Goal: Task Accomplishment & Management: Use online tool/utility

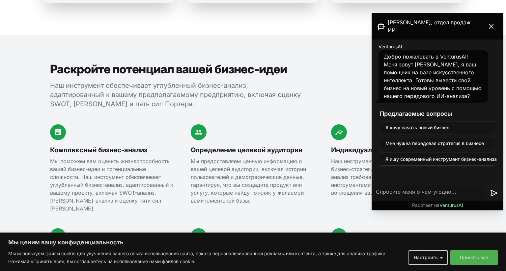
scroll to position [691, 0]
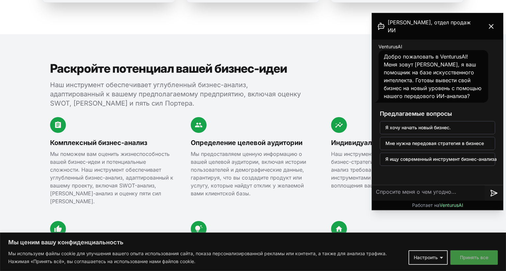
click at [470, 231] on button "Принять все" at bounding box center [473, 257] width 47 height 14
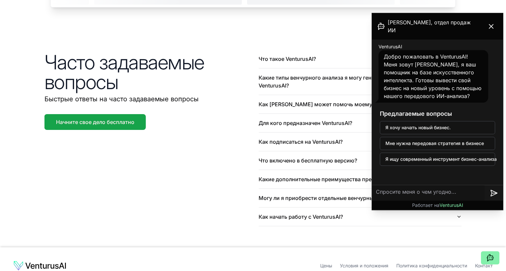
scroll to position [1635, 0]
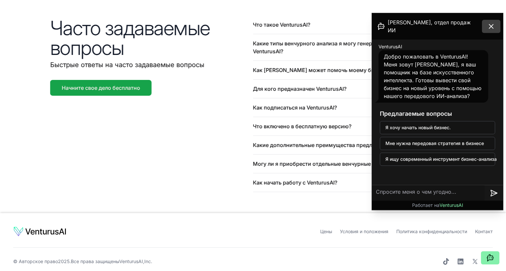
click at [491, 24] on icon at bounding box center [491, 26] width 4 height 4
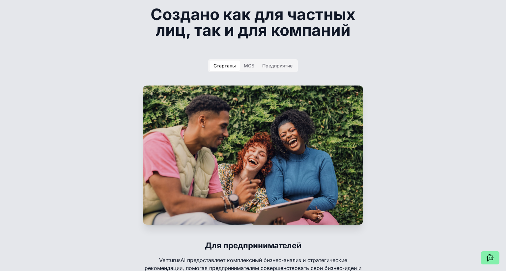
scroll to position [0, 0]
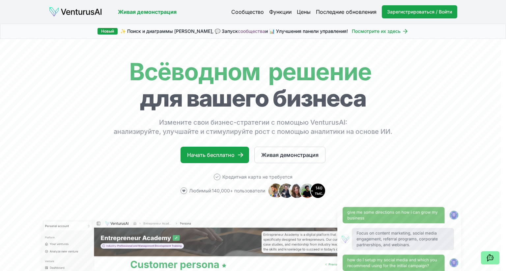
click at [300, 12] on font "Цены" at bounding box center [304, 12] width 14 height 7
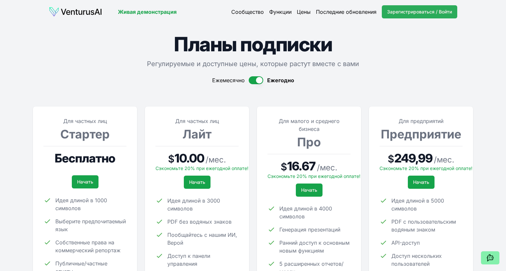
click at [398, 13] on font "Зарегистрироваться / Войти" at bounding box center [419, 12] width 65 height 6
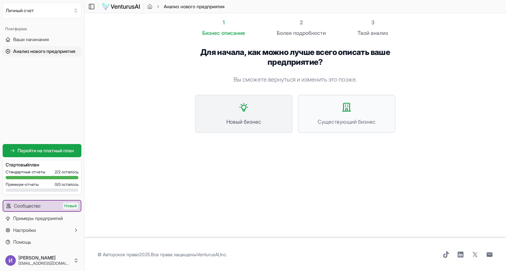
click at [262, 112] on button "Новый бизнес" at bounding box center [243, 114] width 97 height 38
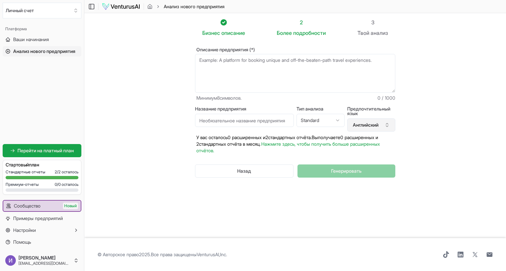
click at [371, 125] on font "Английский" at bounding box center [365, 125] width 26 height 6
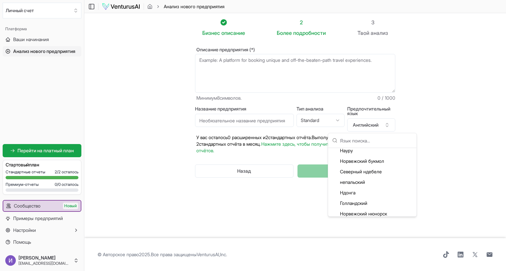
scroll to position [1218, 0]
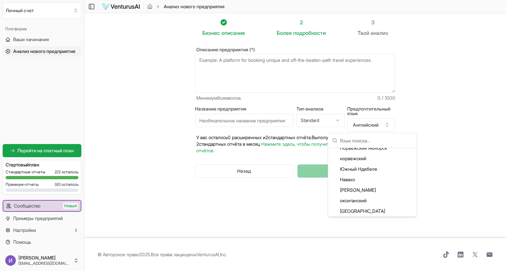
type input "р"
type input "к"
type input "ru"
click at [355, 156] on font "Русский" at bounding box center [348, 157] width 17 height 6
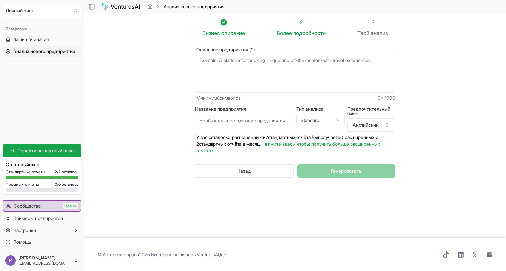
click at [408, 135] on section "Бизнес описание 2 Более подробности 3 Твой анализ Описание предприятия (*) Мини…" at bounding box center [294, 125] width 421 height 225
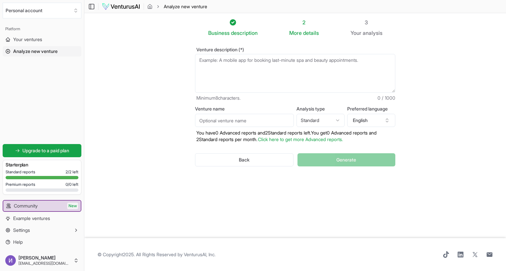
click at [418, 140] on section "Business description 2 More details 3 Your analysis Venture description (*) Min…" at bounding box center [294, 125] width 421 height 225
click at [367, 121] on button "English" at bounding box center [371, 120] width 48 height 13
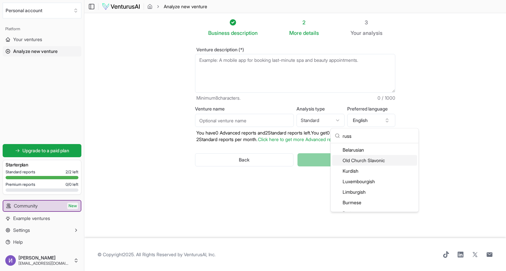
scroll to position [29, 0]
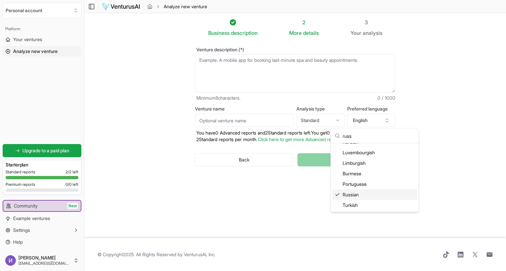
type input "russ"
click at [355, 196] on div "Russian" at bounding box center [374, 195] width 85 height 11
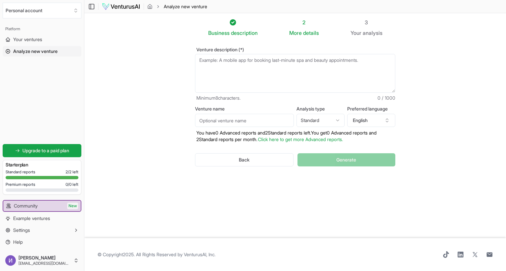
click at [433, 146] on section "Business description 2 More details 3 Your analysis Venture description (*) Min…" at bounding box center [294, 125] width 421 height 225
click at [335, 121] on html "We value your privacy We use cookies to enhance your browsing experience, serve…" at bounding box center [253, 135] width 506 height 271
select select "advanced"
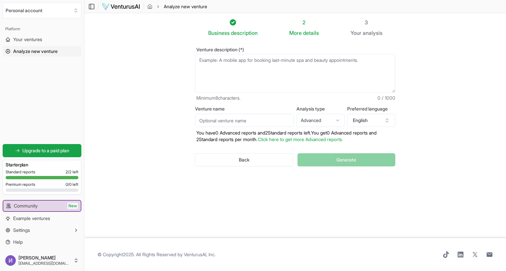
click at [219, 60] on textarea "Venture description (*)" at bounding box center [295, 73] width 200 height 39
paste textarea "Loremipsu: Dolorsi ametc ad 46 elit s doeiusm te inci «utlabor» etdolor. 3. Mag…"
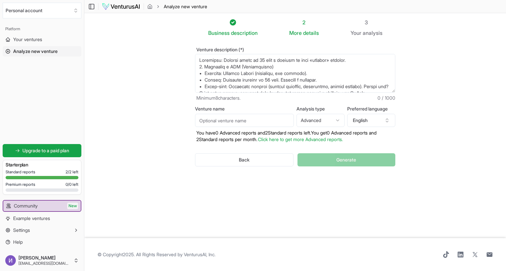
scroll to position [89, 0]
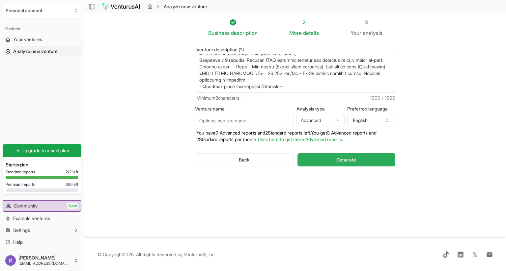
type textarea "Loremipsu: Dolorsi ametc ad 46 elit s doeiusm te inci «utlabor» etdolor. 3. Mag…"
click at [347, 158] on span "Generate" at bounding box center [346, 160] width 20 height 7
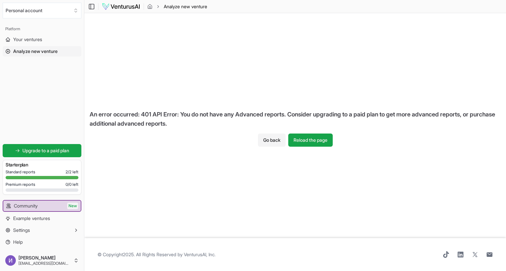
drag, startPoint x: 217, startPoint y: 121, endPoint x: 208, endPoint y: 143, distance: 24.2
click at [208, 143] on div "An error occurred: 401 API Error: You do not have any Advanced reports. Conside…" at bounding box center [294, 125] width 421 height 225
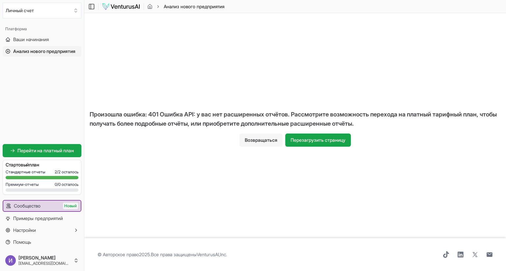
click at [267, 137] on font "Возвращаться" at bounding box center [261, 140] width 33 height 6
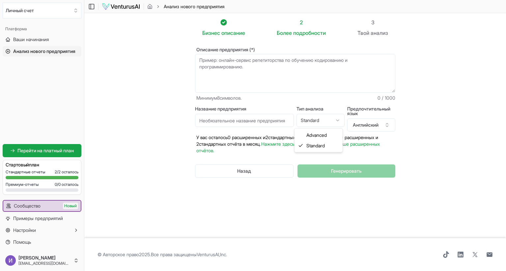
click at [314, 123] on html "Мы ценим вашу конфиденциальность Мы используем файлы cookie для улучшения вашег…" at bounding box center [253, 135] width 506 height 271
click at [284, 84] on html "Мы ценим вашу конфиденциальность Мы используем файлы cookie для улучшения вашег…" at bounding box center [253, 135] width 506 height 271
click at [283, 79] on textarea "Описание предприятия (*)" at bounding box center [295, 73] width 200 height 39
paste textarea "Loremipsu: Dolorsi ametc ad 46 elit s doeiusm te inci «utlabor» etdolor. 3. Mag…"
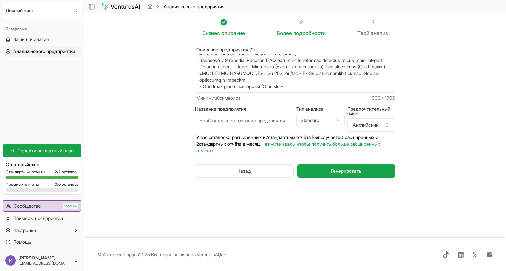
scroll to position [92, 0]
drag, startPoint x: 197, startPoint y: 86, endPoint x: 344, endPoint y: 86, distance: 146.1
click at [344, 86] on textarea "Описание предприятия (*)" at bounding box center [295, 73] width 200 height 39
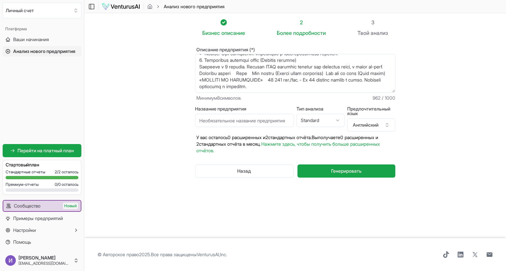
scroll to position [59, 0]
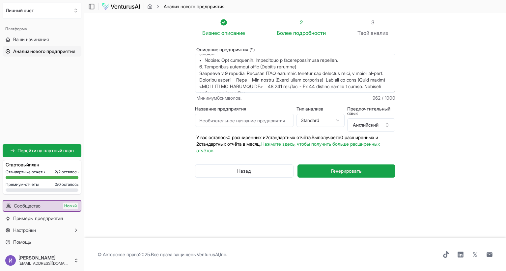
click at [257, 81] on textarea "Описание предприятия (*)" at bounding box center [295, 73] width 200 height 39
paste textarea "• Название: Convert Agency (оставляем, оно хорошее). • Слоган: Приводим клиенто…"
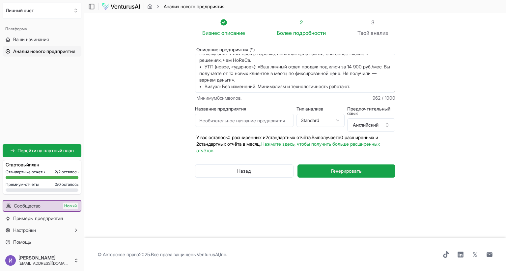
scroll to position [0, 0]
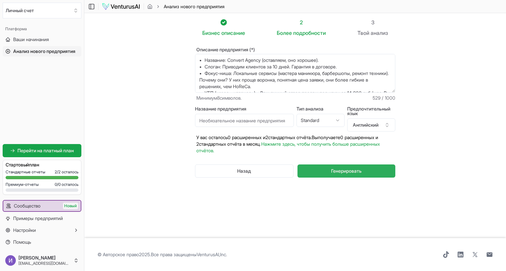
type textarea "• Название: Convert Agency (оставляем, оно хорошее). • Слоган: Приводим клиенто…"
click at [338, 175] on button "Генерировать" at bounding box center [346, 171] width 98 height 13
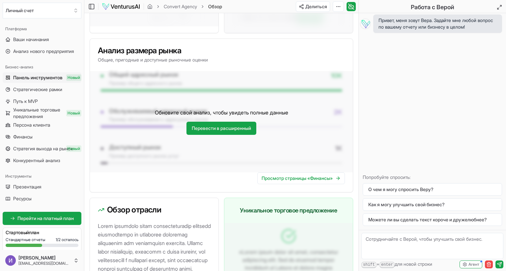
scroll to position [540, 0]
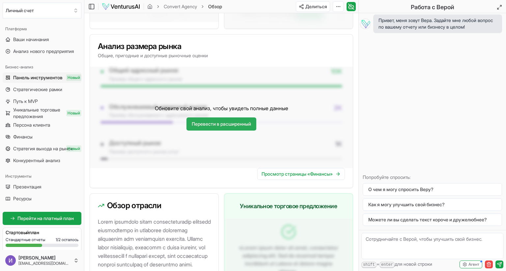
click at [224, 127] on font "Перевести в расширенный" at bounding box center [221, 124] width 59 height 6
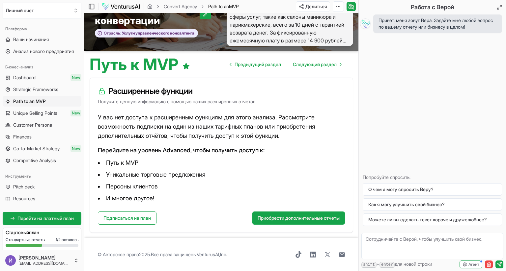
scroll to position [63, 0]
